Goal: Task Accomplishment & Management: Complete application form

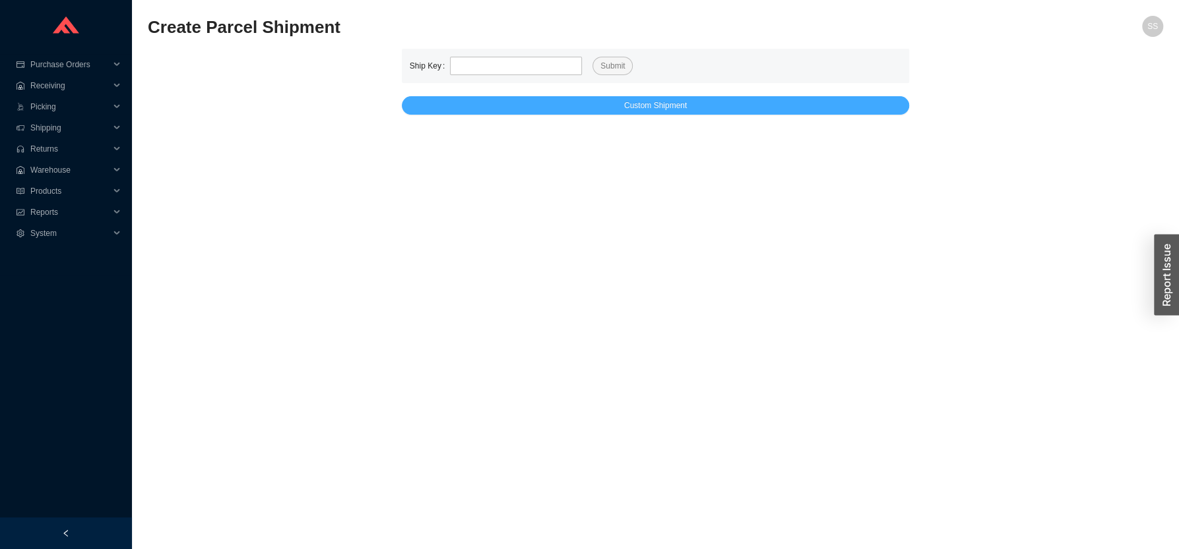
click at [524, 108] on button "Custom Shipment" at bounding box center [656, 105] width 508 height 18
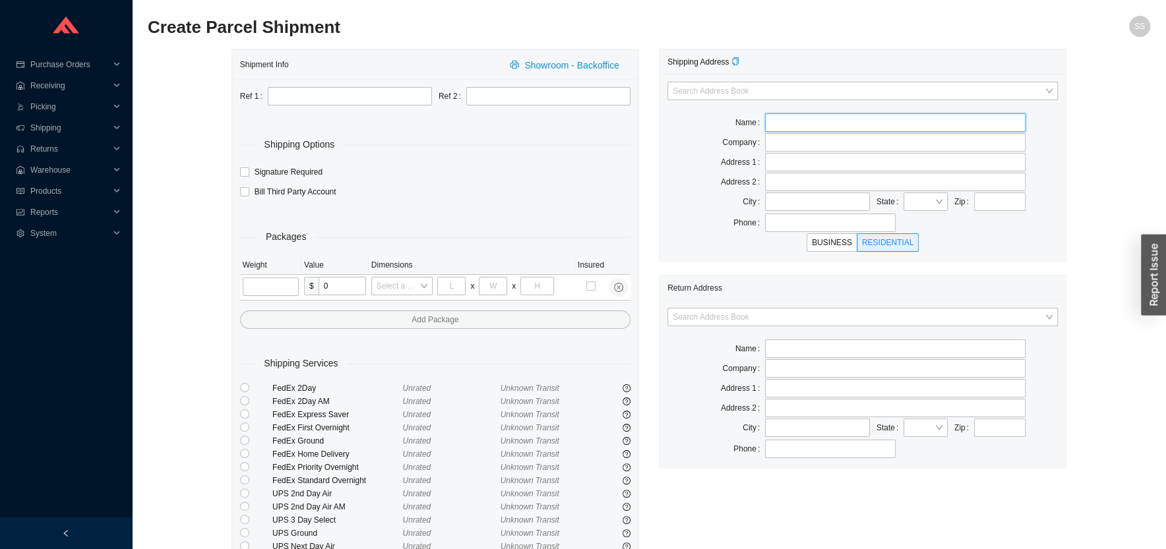
click at [808, 131] on input "text" at bounding box center [895, 122] width 261 height 18
type input "ARI AND [PERSON_NAME]"
type input "[STREET_ADDRESS]"
type input "[GEOGRAPHIC_DATA]"
type input "NY"
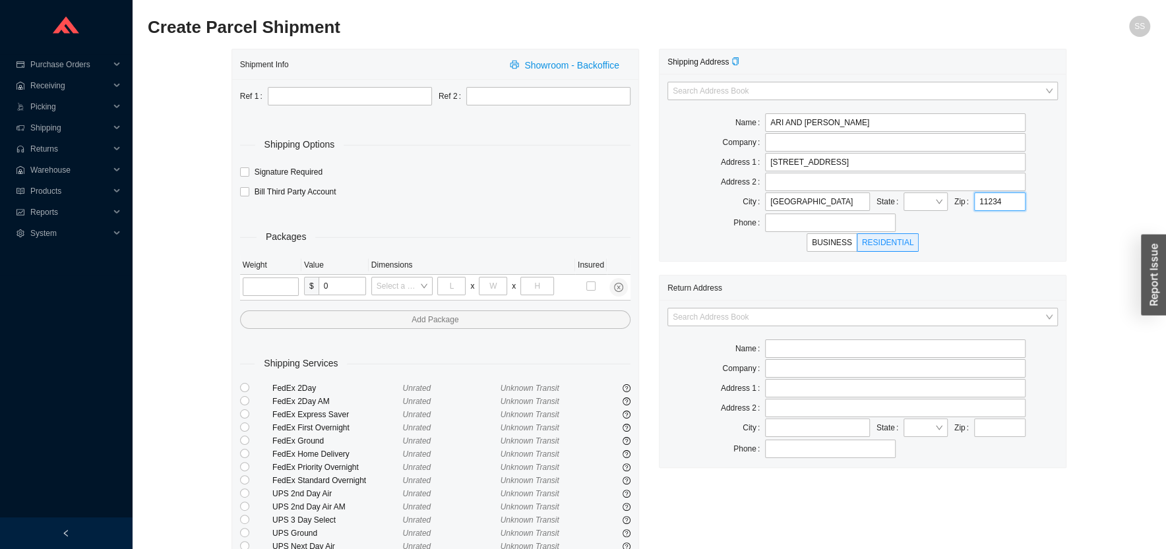
type input "11234"
click at [1081, 157] on div "Shipment Info Showroom - Backoffice Ref 1 Ref 2 Shipping Options Signature Requ…" at bounding box center [649, 342] width 1003 height 587
click at [726, 315] on input "search" at bounding box center [859, 317] width 372 height 17
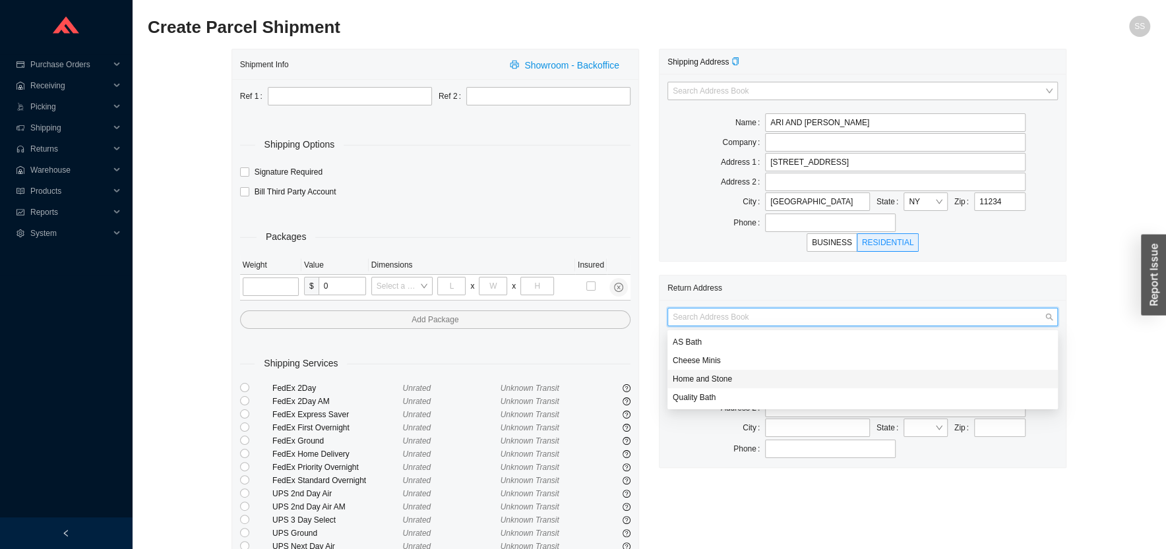
drag, startPoint x: 702, startPoint y: 380, endPoint x: 659, endPoint y: 374, distance: 43.3
click at [701, 380] on div "Home and Stone" at bounding box center [863, 379] width 380 height 12
type input "Home and Stone"
type input "1663 [GEOGRAPHIC_DATA]."
type input "[GEOGRAPHIC_DATA]"
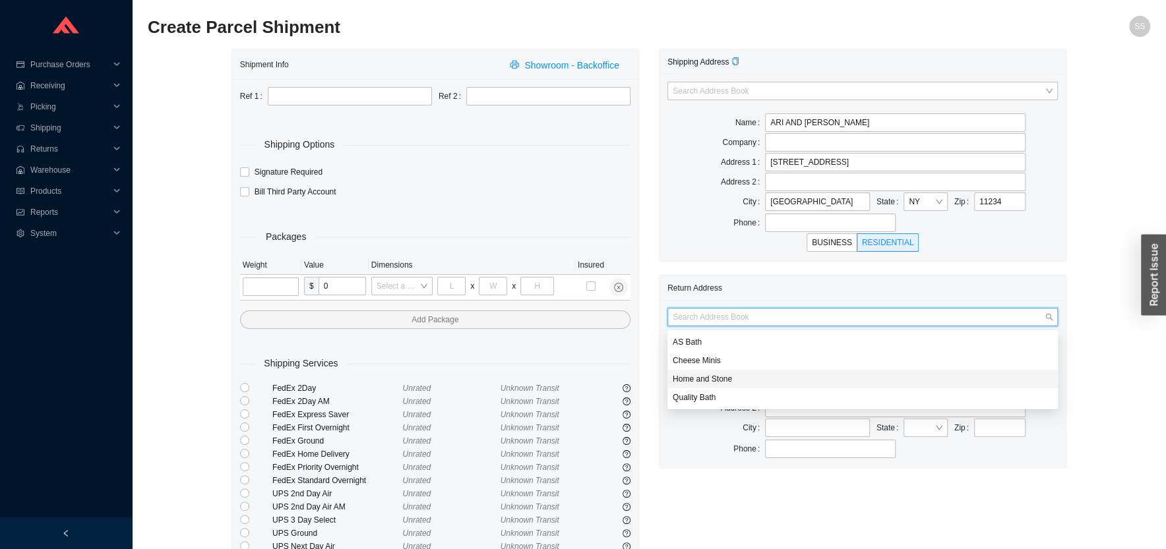
type input "11230"
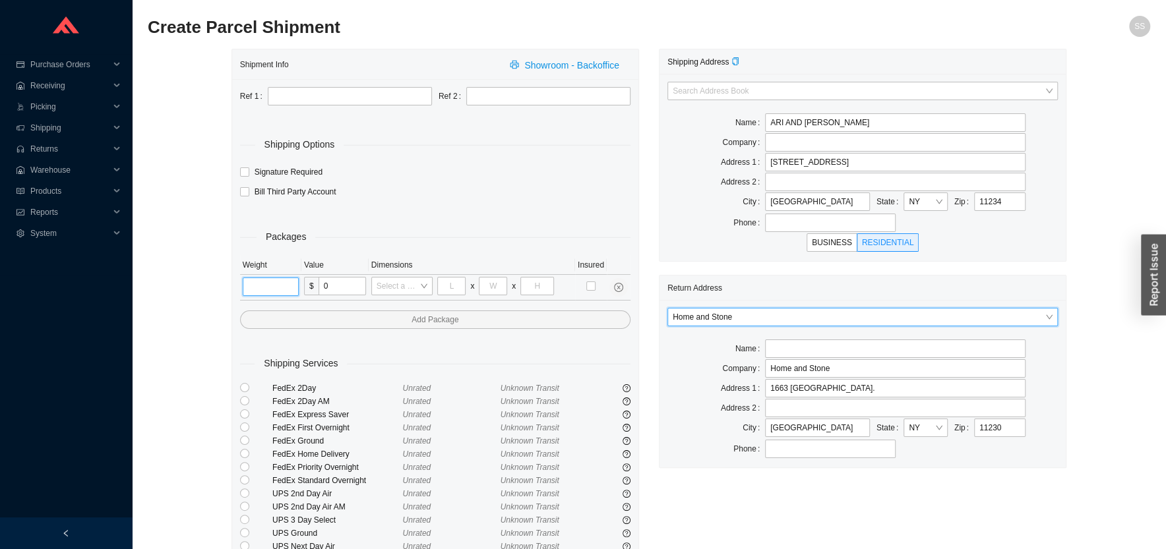
click at [276, 286] on input "tel" at bounding box center [271, 287] width 56 height 18
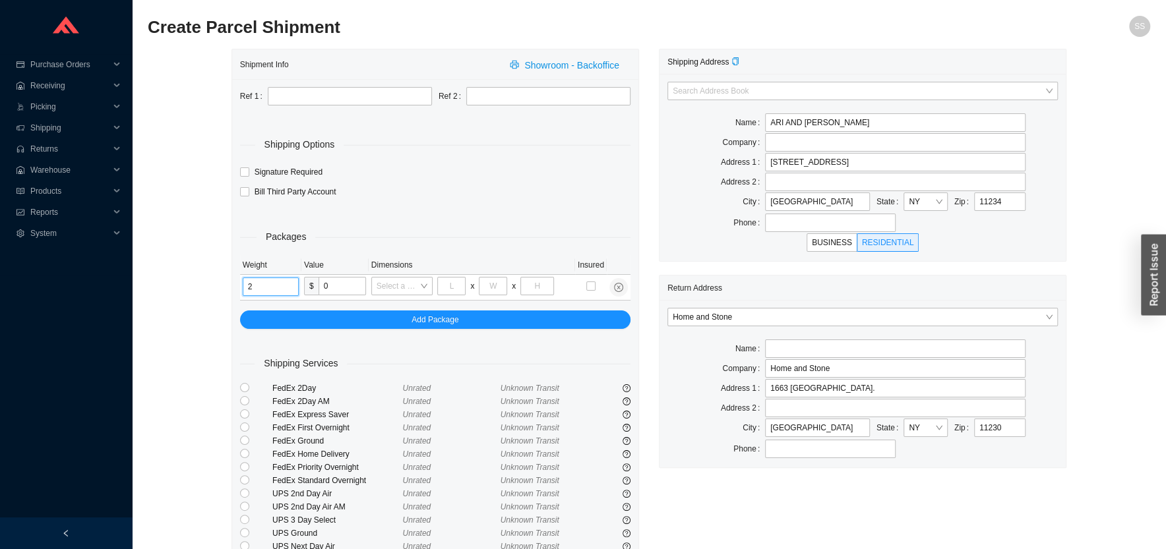
type input "2"
click at [215, 303] on div "Shipment Info Showroom - Backoffice Ref 1 Ref 2 Shipping Options Signature Requ…" at bounding box center [649, 342] width 1003 height 587
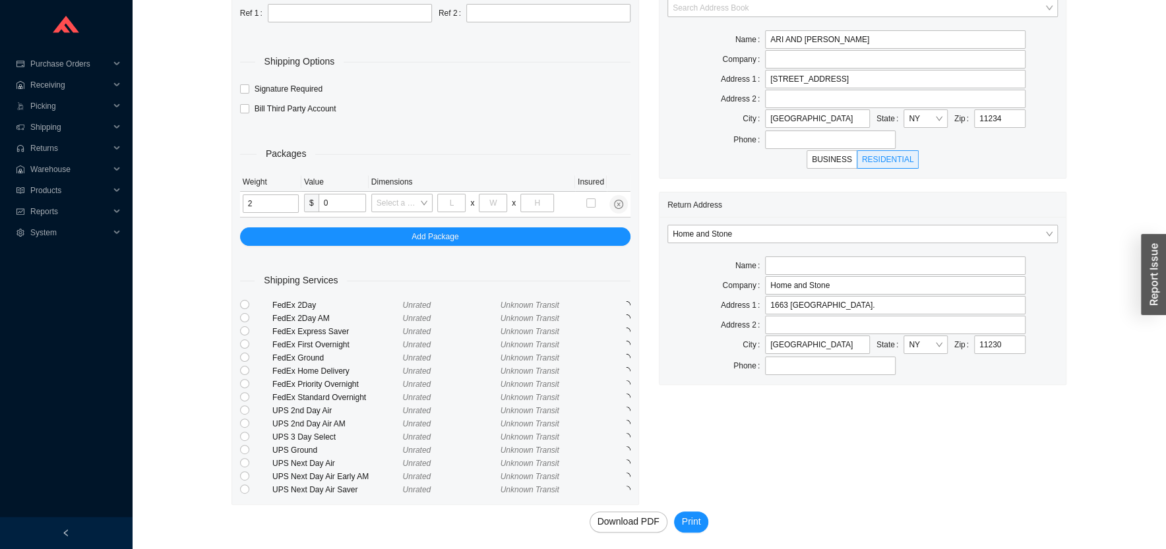
scroll to position [86, 0]
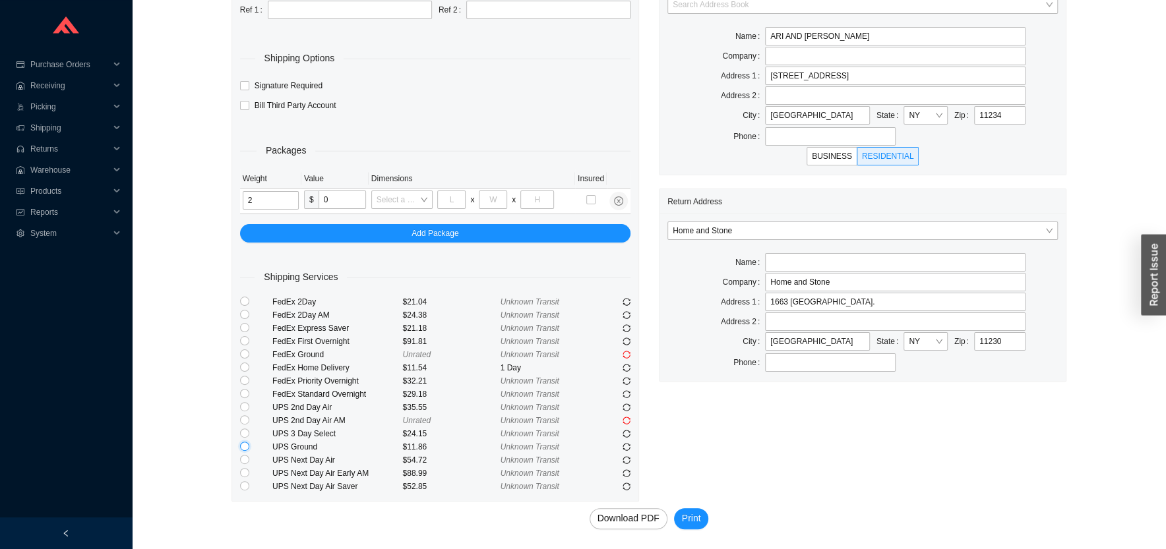
click at [242, 448] on input "radio" at bounding box center [244, 446] width 9 height 9
radio input "true"
click at [692, 515] on span "Print" at bounding box center [691, 518] width 19 height 15
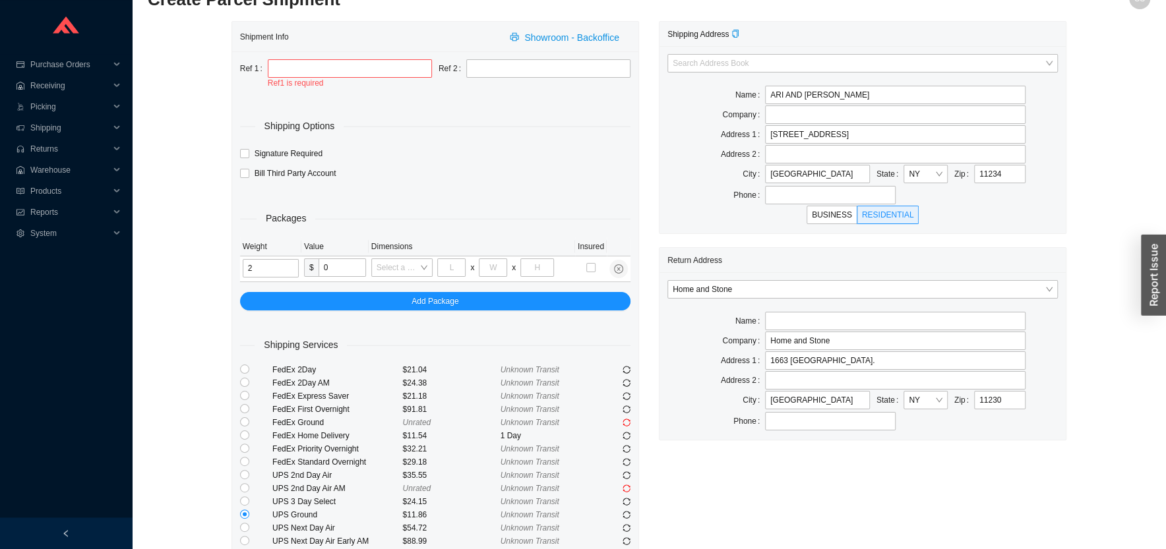
scroll to position [0, 0]
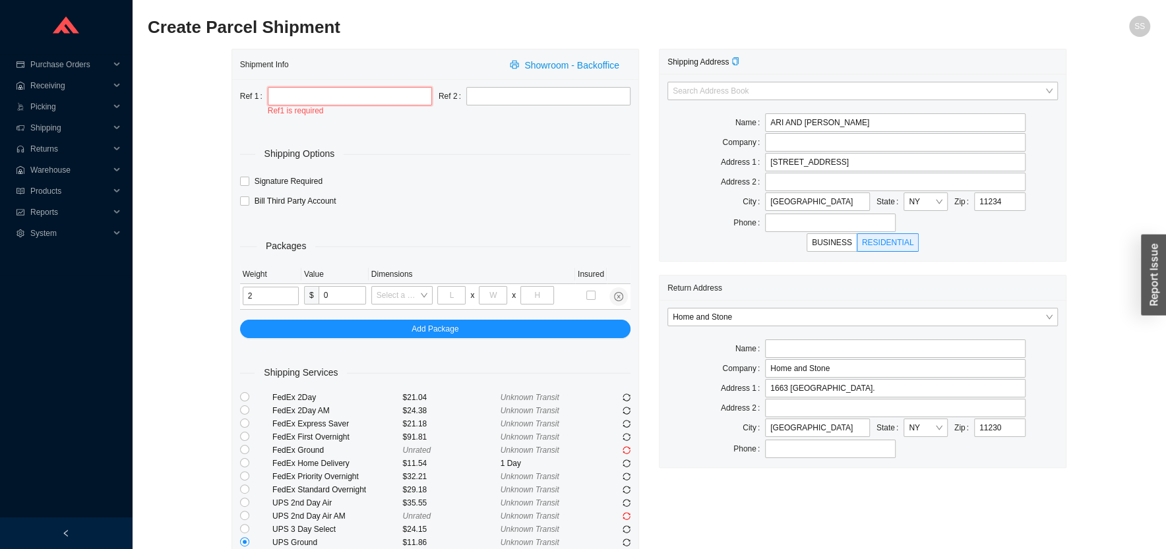
click at [290, 99] on input "text" at bounding box center [350, 96] width 164 height 18
click at [872, 122] on input "ARI AND [PERSON_NAME]" at bounding box center [895, 122] width 261 height 18
type input "ARI AND [PERSON_NAME]"
drag, startPoint x: 278, startPoint y: 98, endPoint x: 280, endPoint y: 112, distance: 14.0
click at [278, 106] on input "text" at bounding box center [350, 96] width 164 height 18
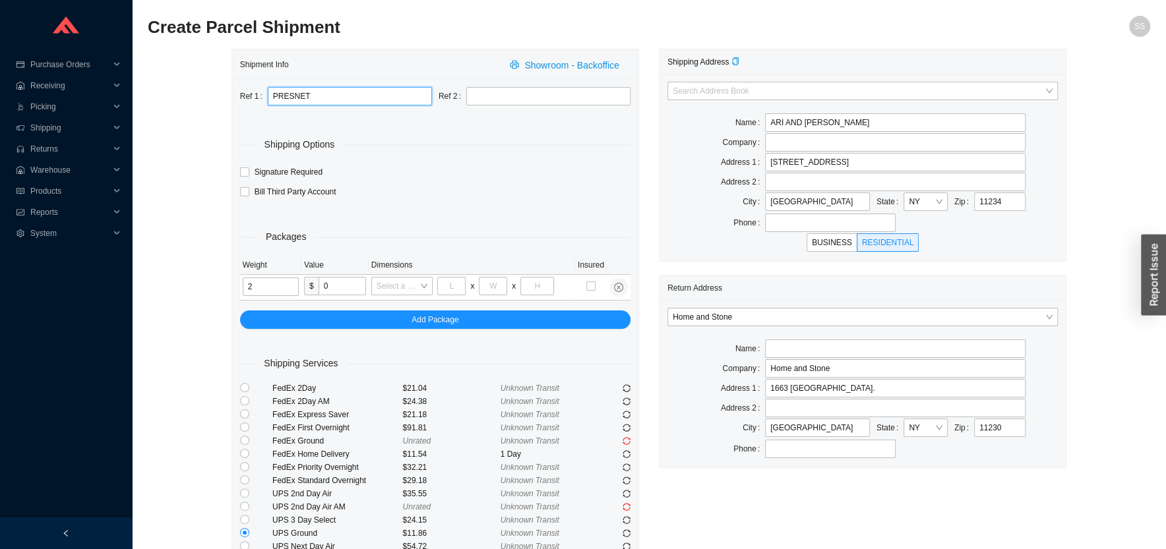
click at [304, 95] on input "PRESNET" at bounding box center [350, 96] width 164 height 18
click at [305, 95] on input "PRESNET" at bounding box center [350, 96] width 164 height 18
paste input "gift"
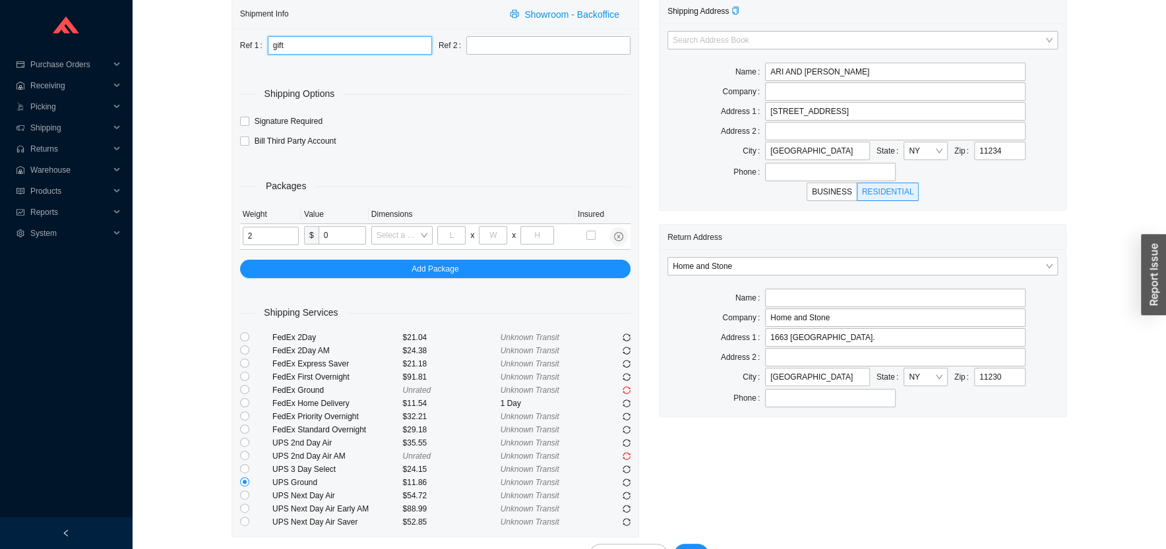
scroll to position [86, 0]
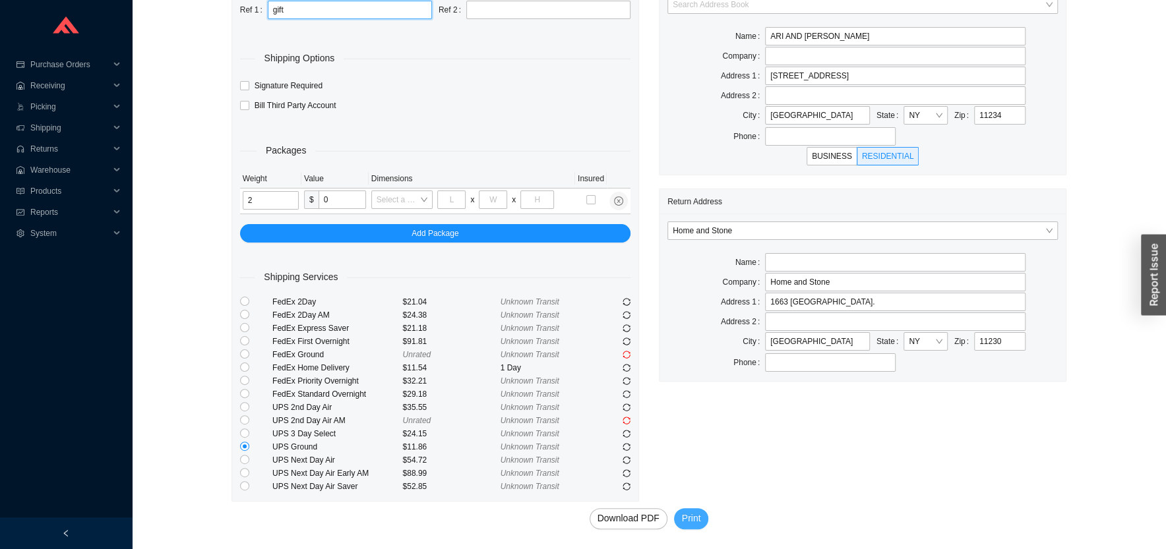
type input "gift"
click at [693, 522] on span "Print" at bounding box center [691, 518] width 19 height 15
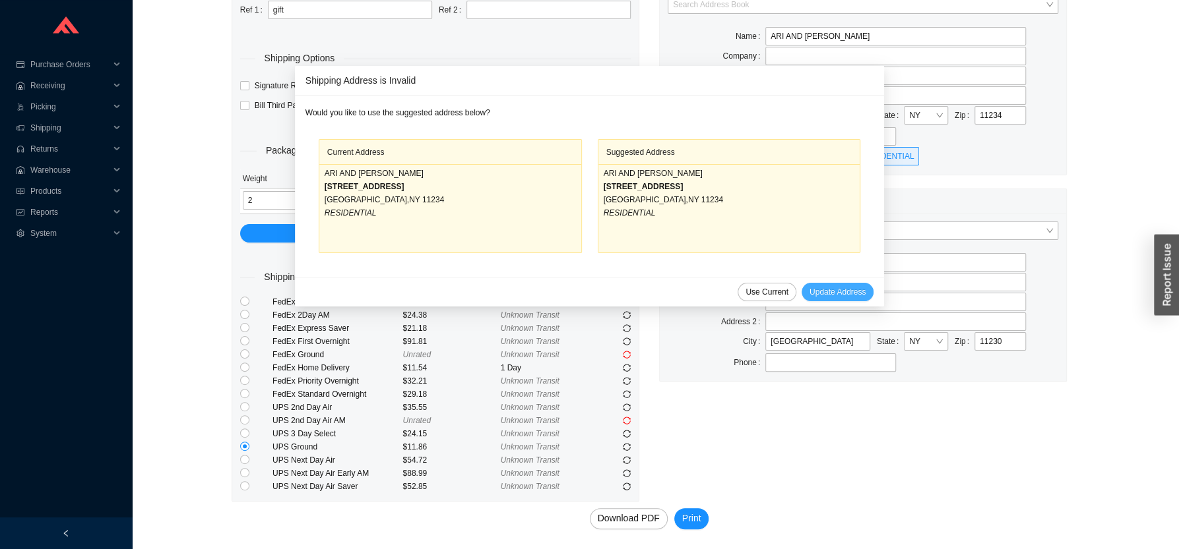
click at [809, 293] on span "Update Address" at bounding box center [837, 292] width 56 height 13
type input "[STREET_ADDRESS]"
